Goal: Information Seeking & Learning: Learn about a topic

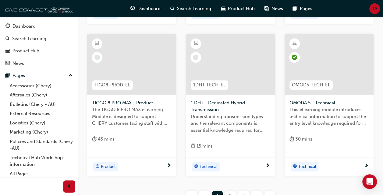
scroll to position [314, 0]
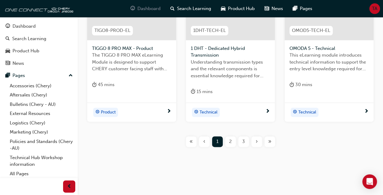
click at [150, 7] on span "Dashboard" at bounding box center [149, 8] width 23 height 7
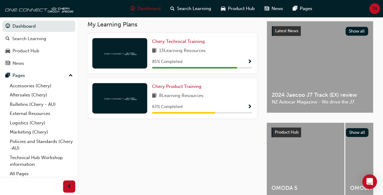
scroll to position [168, 0]
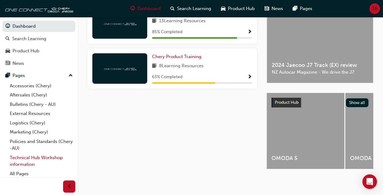
click at [21, 159] on link "Technical Hub Workshop information" at bounding box center [41, 161] width 68 height 16
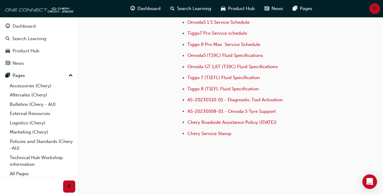
scroll to position [471, 0]
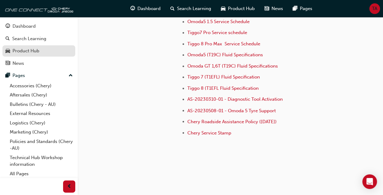
click at [17, 51] on div "Product Hub" at bounding box center [26, 51] width 27 height 7
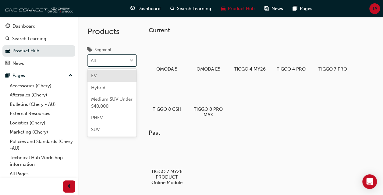
click at [106, 62] on div "All" at bounding box center [107, 61] width 39 height 11
click at [91, 62] on input "Segment option EV focused, 1 of 5. 5 results available. Use Up and Down to choo…" at bounding box center [91, 60] width 1 height 5
click at [106, 62] on div "All" at bounding box center [107, 61] width 39 height 11
click at [91, 62] on input "Segment option EV focused, 1 of 5. 5 results available. Use Up and Down to choo…" at bounding box center [91, 60] width 1 height 5
click at [106, 62] on div "All" at bounding box center [107, 61] width 39 height 11
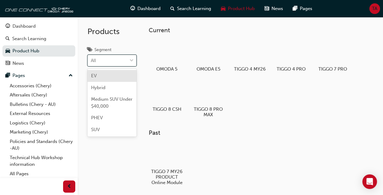
click at [91, 62] on input "Segment option EV focused, 1 of 5. 5 results available. Use Up and Down to choo…" at bounding box center [91, 60] width 1 height 5
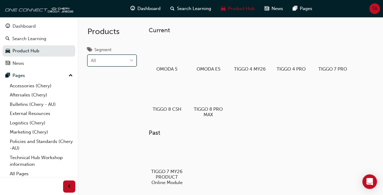
click at [106, 62] on div "All" at bounding box center [107, 61] width 39 height 11
click at [91, 62] on input "Segment 0 results available. Select is focused ,type to refine list, press Down…" at bounding box center [91, 60] width 1 height 5
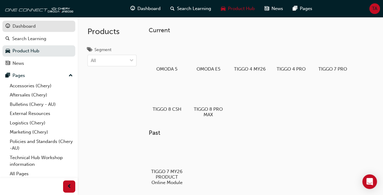
click at [25, 28] on div "Dashboard" at bounding box center [24, 26] width 23 height 7
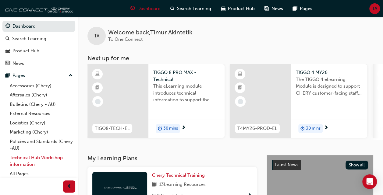
click at [21, 159] on link "Technical Hub Workshop information" at bounding box center [41, 161] width 68 height 16
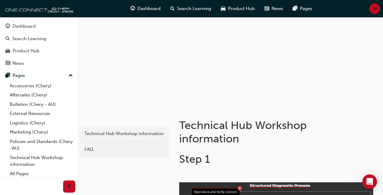
scroll to position [61, 0]
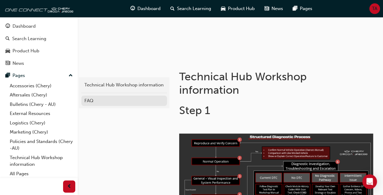
click at [89, 99] on div "FAQ" at bounding box center [124, 101] width 80 height 7
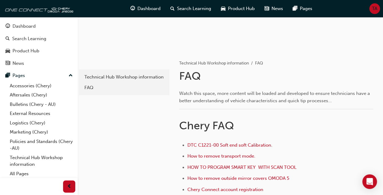
scroll to position [122, 0]
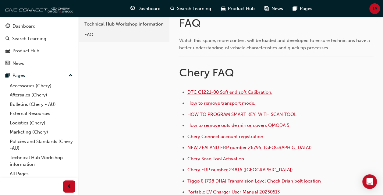
click at [222, 91] on span "DTC C1221-00 Soft end soft Calibration." at bounding box center [230, 92] width 85 height 5
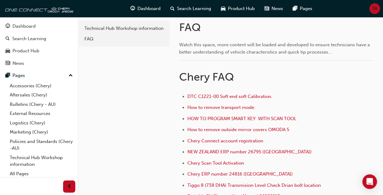
scroll to position [134, 0]
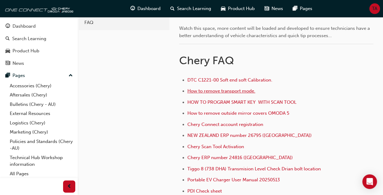
click at [214, 91] on span "How to remove transport mode." at bounding box center [222, 90] width 68 height 5
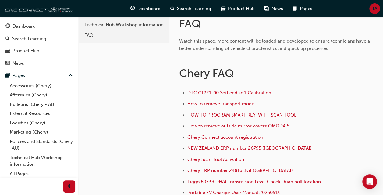
scroll to position [142, 0]
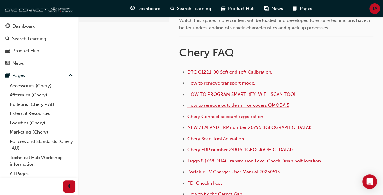
click at [235, 106] on span "How to remove outside mirror covers OMODA 5" at bounding box center [239, 105] width 102 height 5
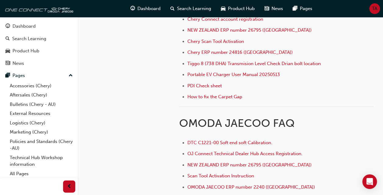
scroll to position [260, 0]
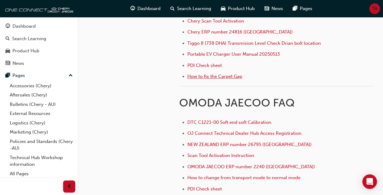
click at [226, 75] on span "How to fix the Carpet Gap" at bounding box center [215, 76] width 55 height 5
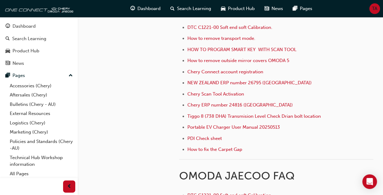
scroll to position [195, 0]
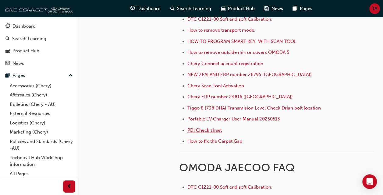
click at [201, 129] on span "PDI Check sheet" at bounding box center [205, 130] width 34 height 5
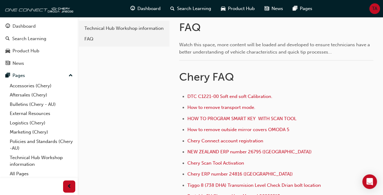
scroll to position [163, 0]
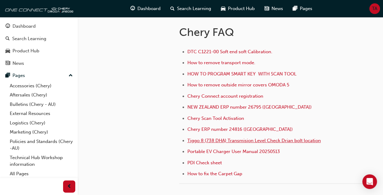
click at [266, 138] on span "Tiggo 8 (738 DHA) Transmision Level Check Drian bolt location" at bounding box center [255, 140] width 134 height 5
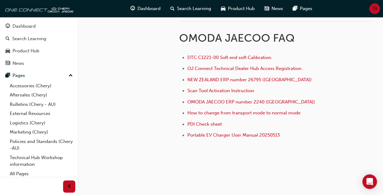
scroll to position [326, 0]
